Goal: Information Seeking & Learning: Learn about a topic

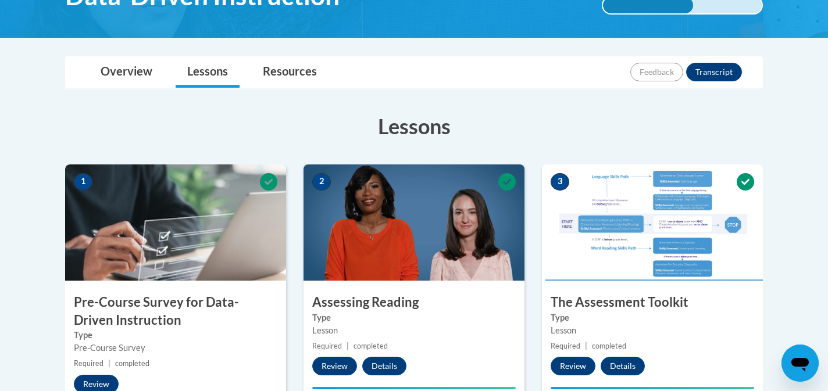
scroll to position [226, 0]
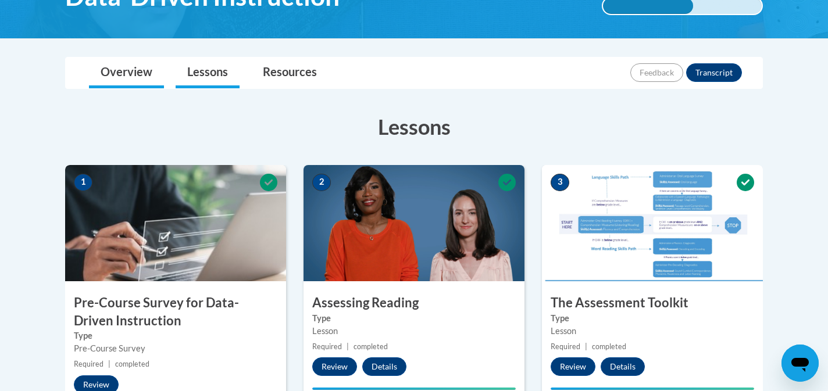
click at [133, 70] on link "Overview" at bounding box center [126, 73] width 75 height 31
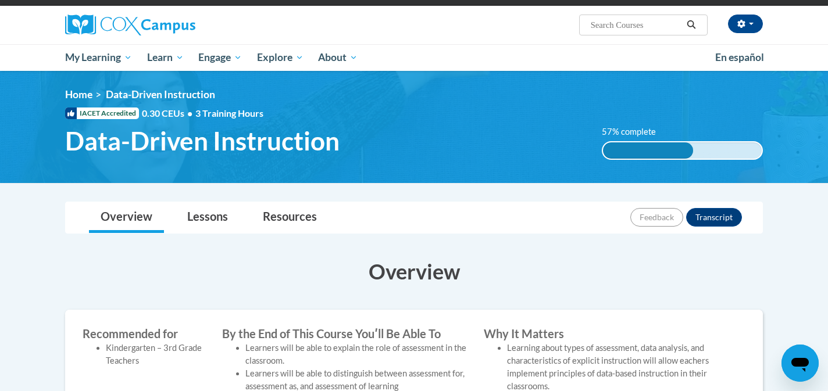
scroll to position [60, 0]
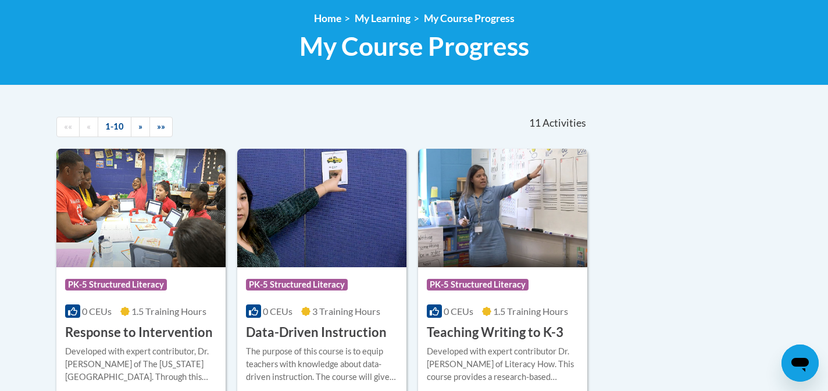
scroll to position [154, 0]
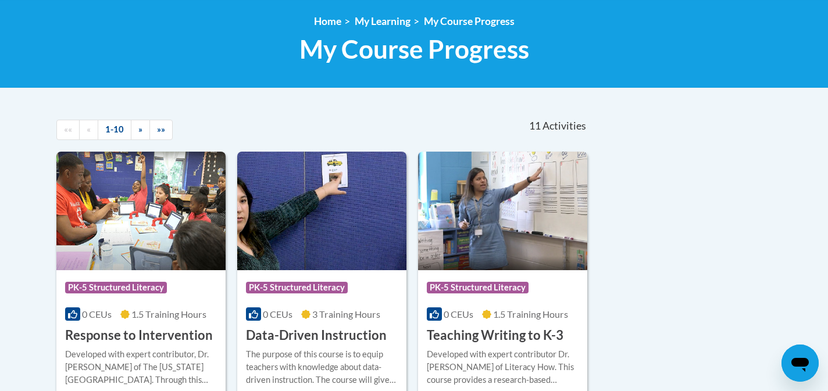
click at [317, 250] on img at bounding box center [321, 211] width 169 height 119
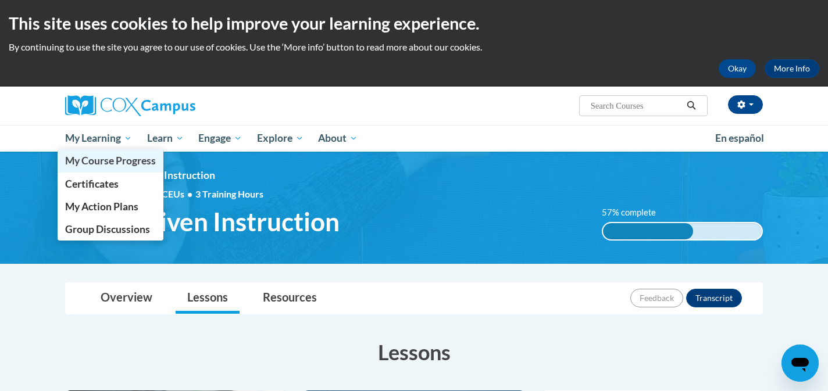
click at [95, 158] on span "My Course Progress" at bounding box center [110, 161] width 91 height 12
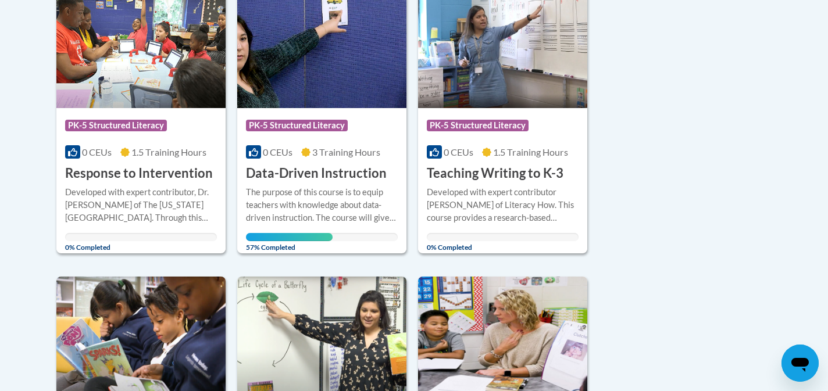
scroll to position [316, 0]
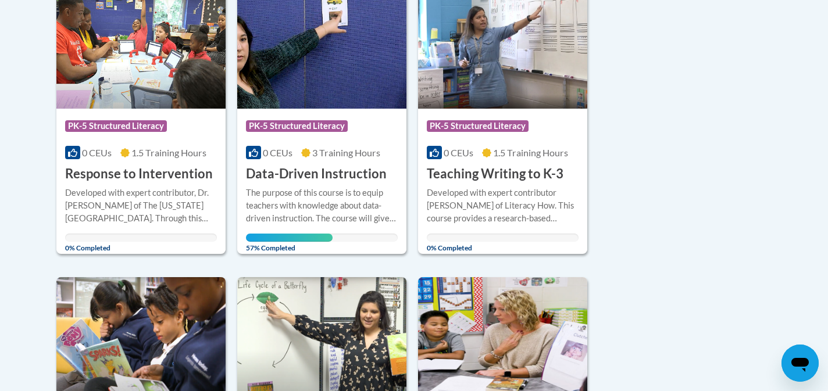
click at [295, 98] on img at bounding box center [321, 49] width 169 height 119
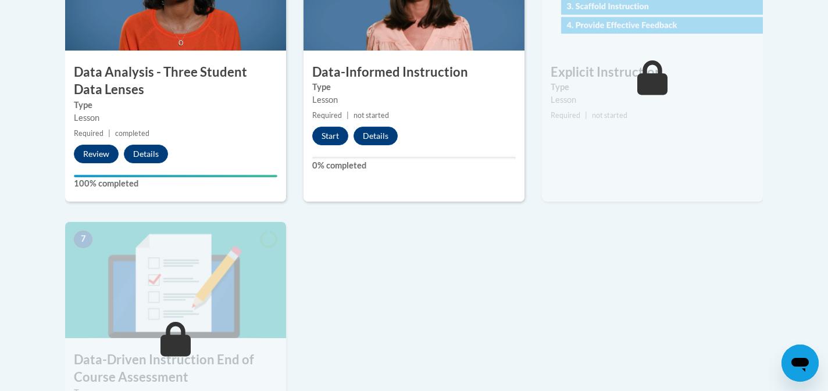
scroll to position [751, 0]
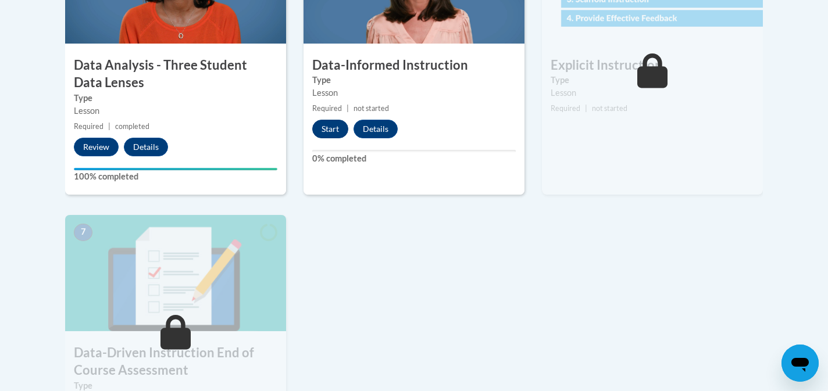
click at [322, 134] on button "Start" at bounding box center [330, 129] width 36 height 19
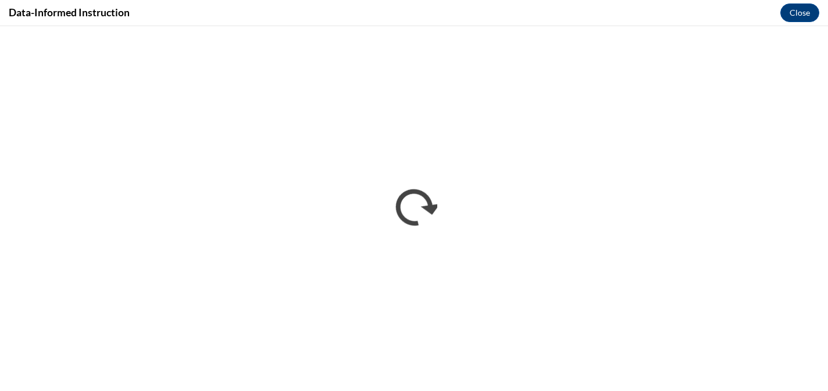
scroll to position [0, 0]
